Goal: Navigation & Orientation: Find specific page/section

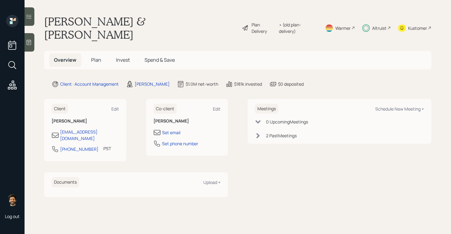
click at [377, 25] on div "Altruist" at bounding box center [376, 28] width 29 height 26
